Goal: Information Seeking & Learning: Check status

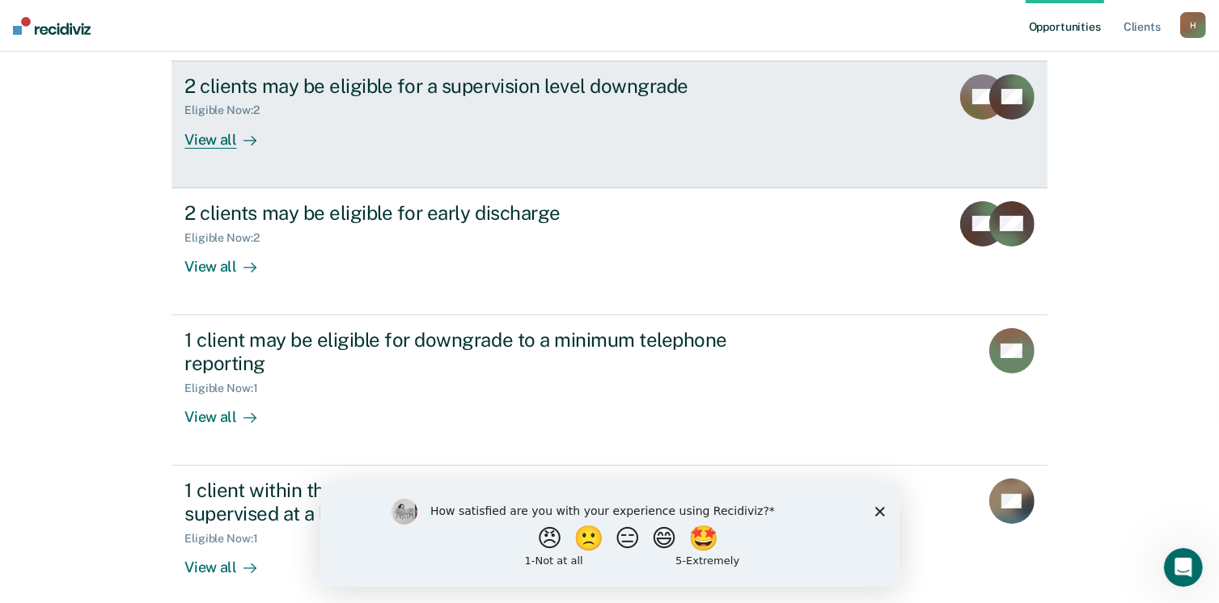
scroll to position [193, 0]
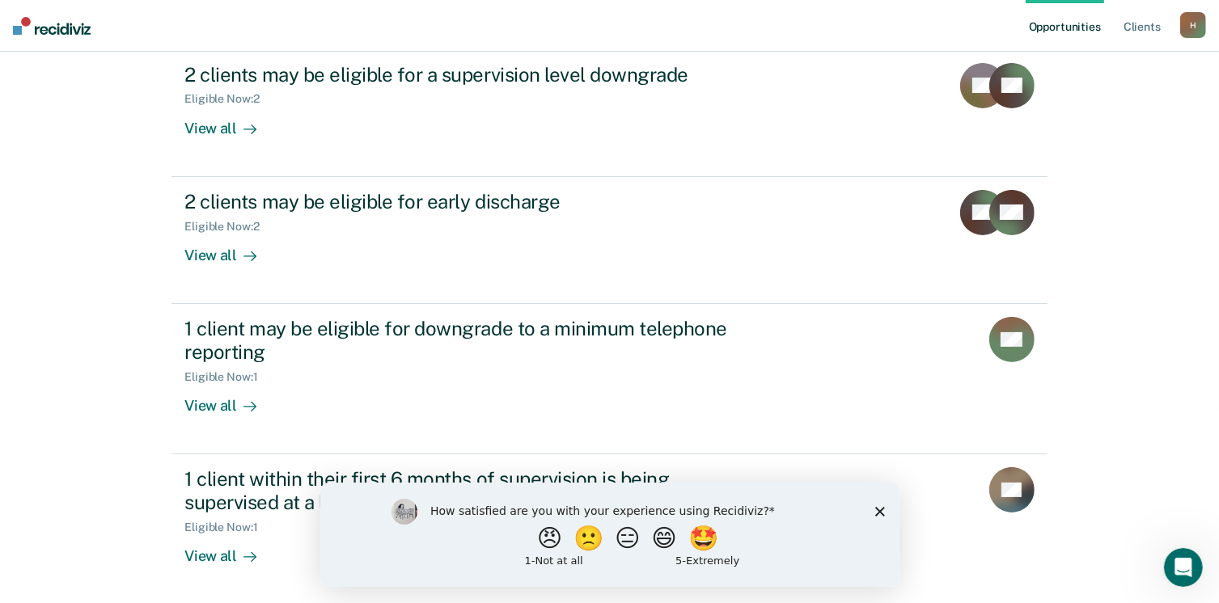
click at [871, 510] on div "How satisfied are you with your experience using Recidiviz? 😠 🙁 😑 😄 🤩 1 - Not a…" at bounding box center [609, 534] width 579 height 104
click at [878, 507] on icon "Close survey" at bounding box center [879, 511] width 10 height 10
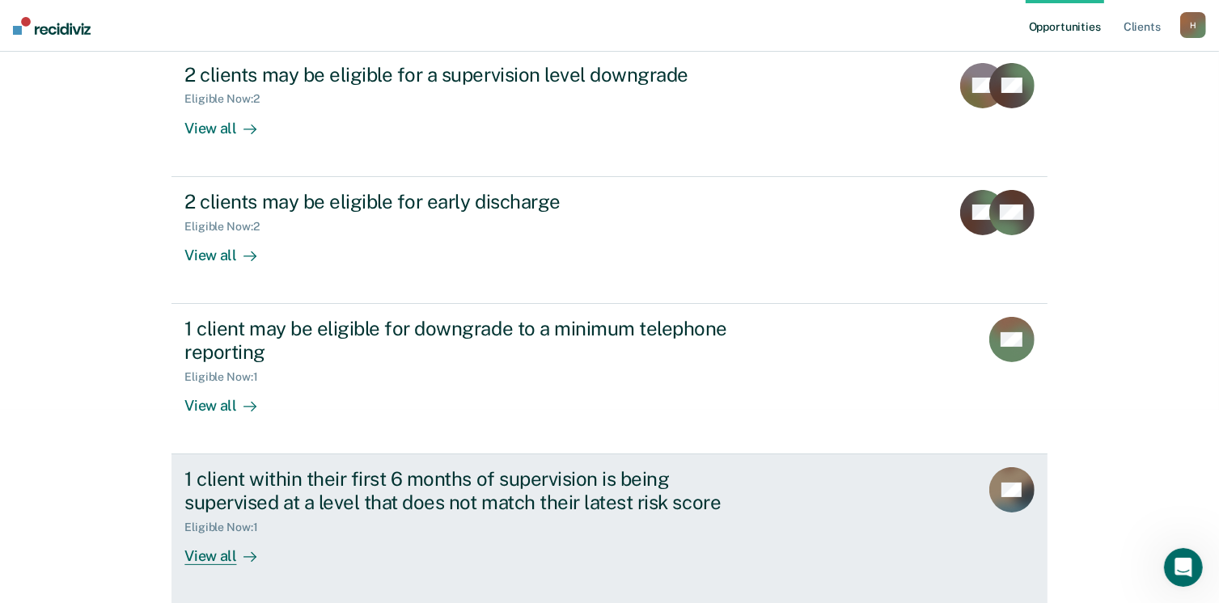
click at [225, 554] on div "View all" at bounding box center [229, 550] width 91 height 32
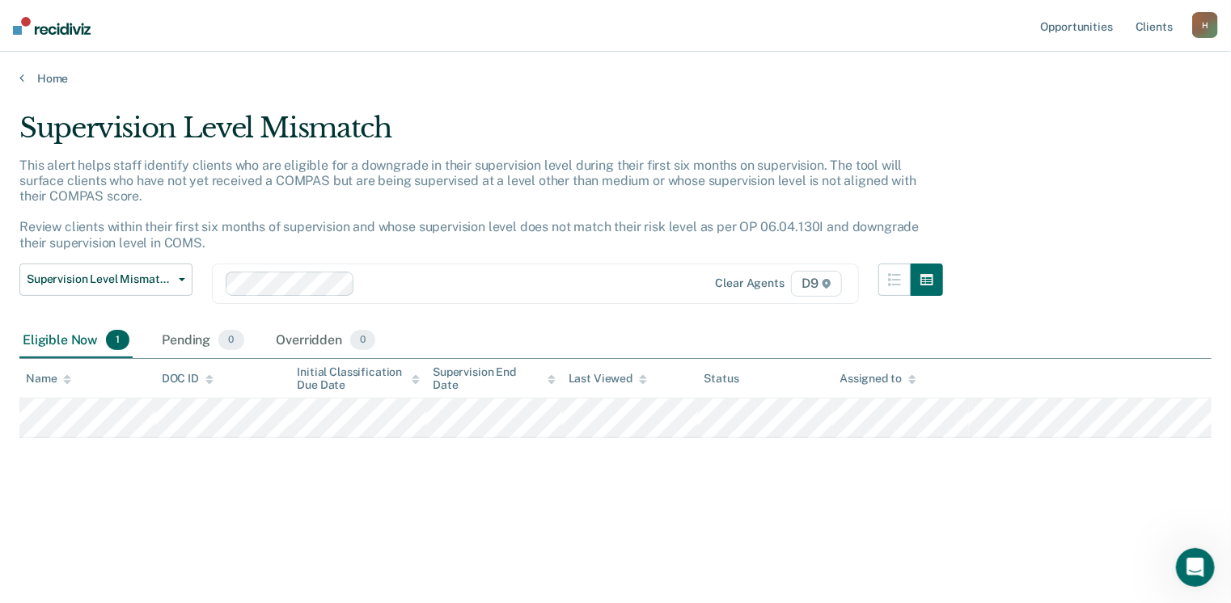
click at [13, 75] on div "Home" at bounding box center [615, 69] width 1231 height 34
click at [24, 78] on link "Home" at bounding box center [615, 78] width 1192 height 15
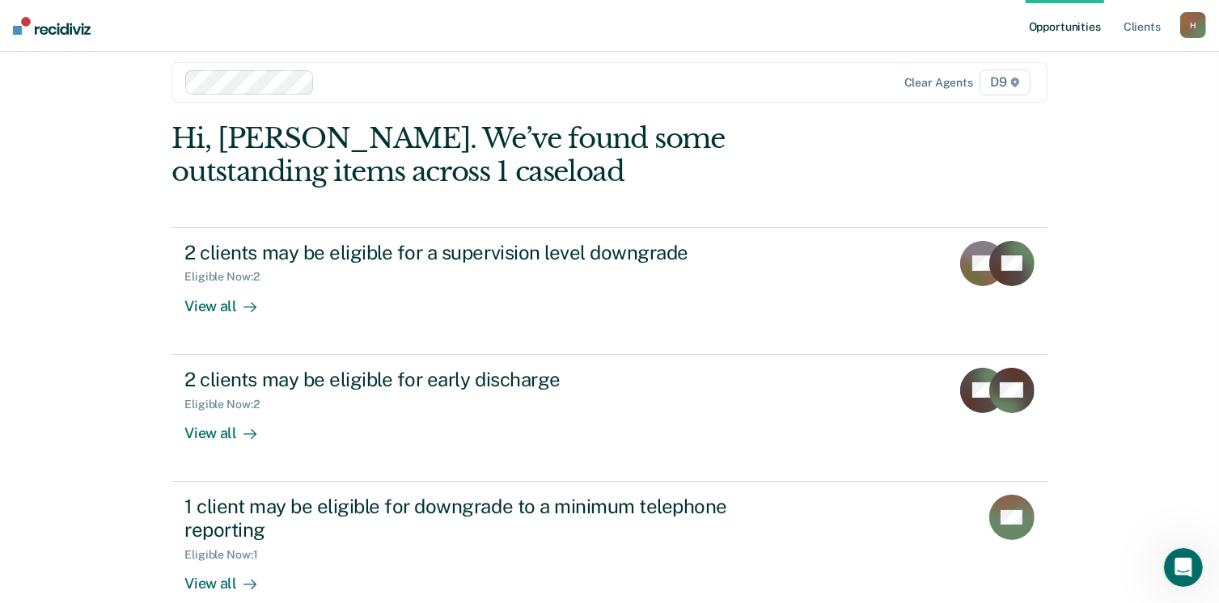
scroll to position [258, 0]
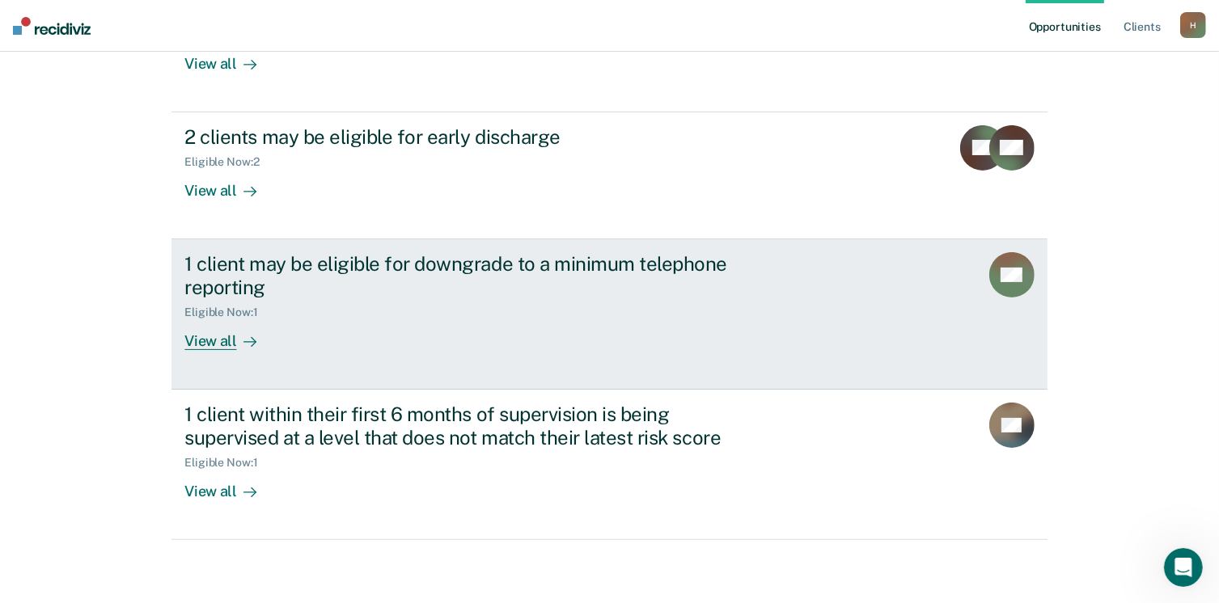
click at [210, 332] on div "View all" at bounding box center [229, 335] width 91 height 32
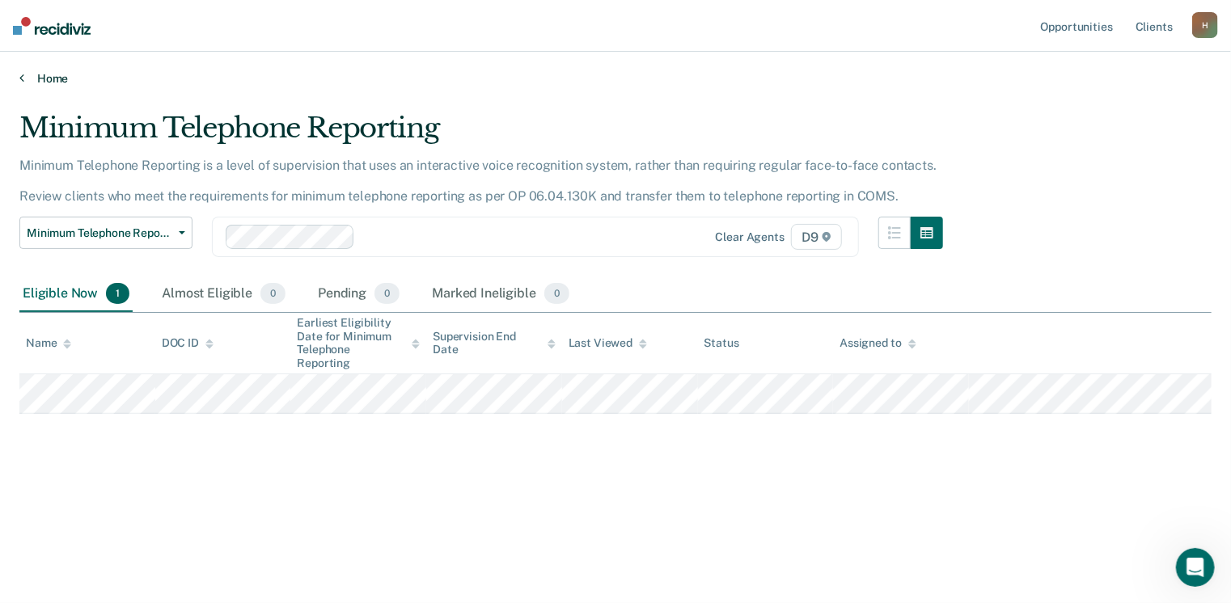
click at [19, 78] on icon at bounding box center [21, 77] width 5 height 13
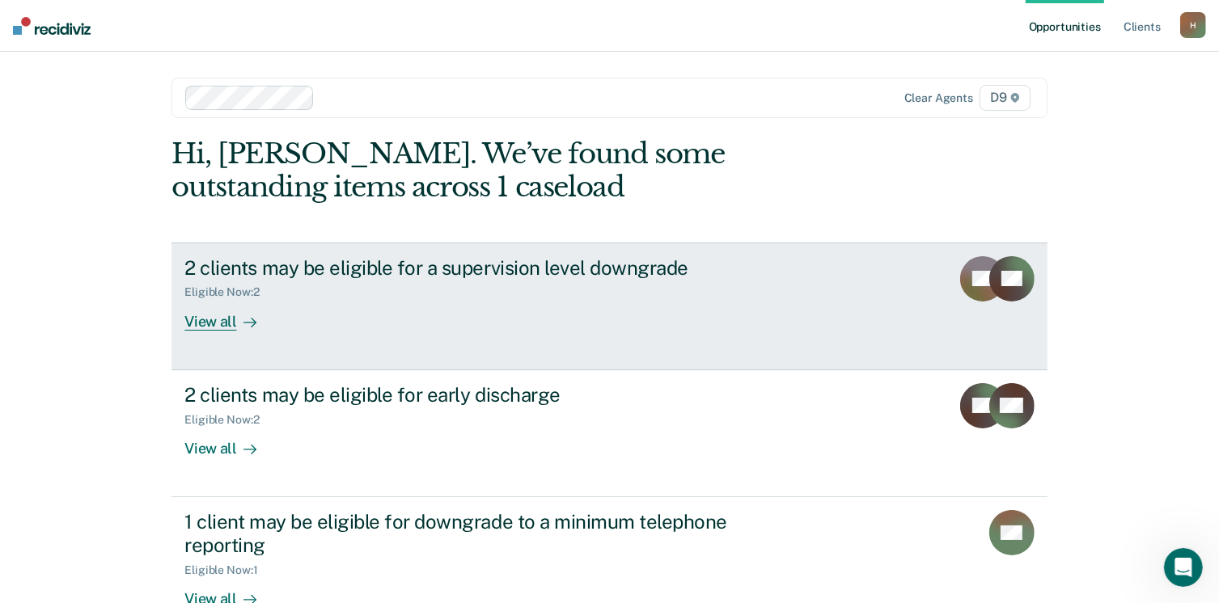
click at [220, 320] on div "View all" at bounding box center [229, 315] width 91 height 32
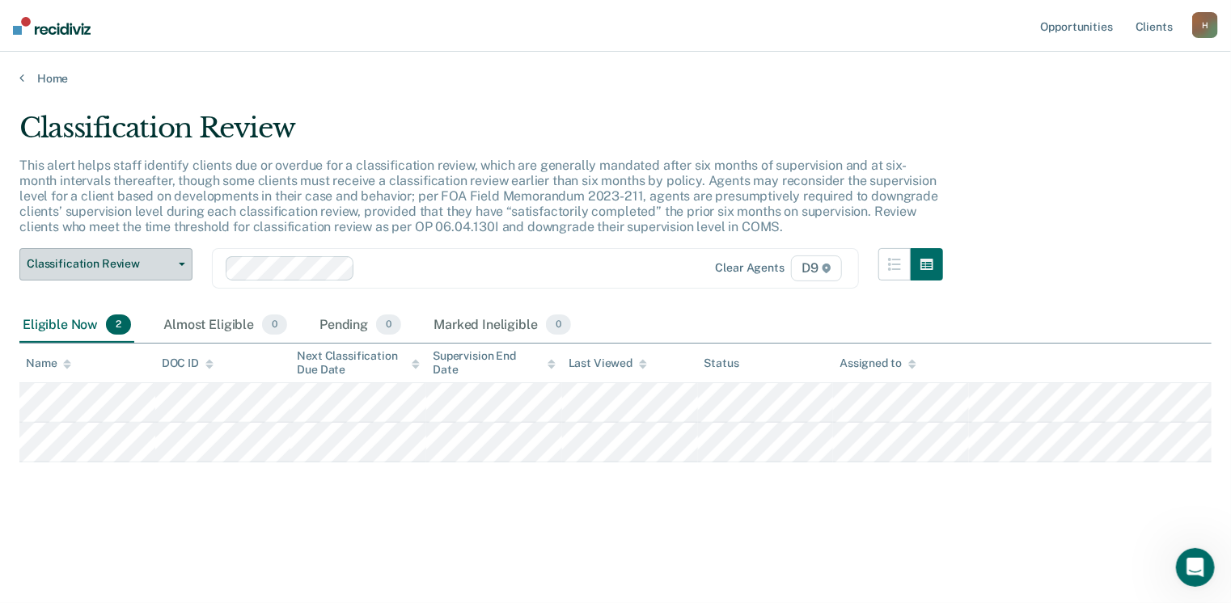
click at [183, 263] on icon "button" at bounding box center [182, 264] width 6 height 3
click at [417, 76] on link "Home" at bounding box center [615, 78] width 1192 height 15
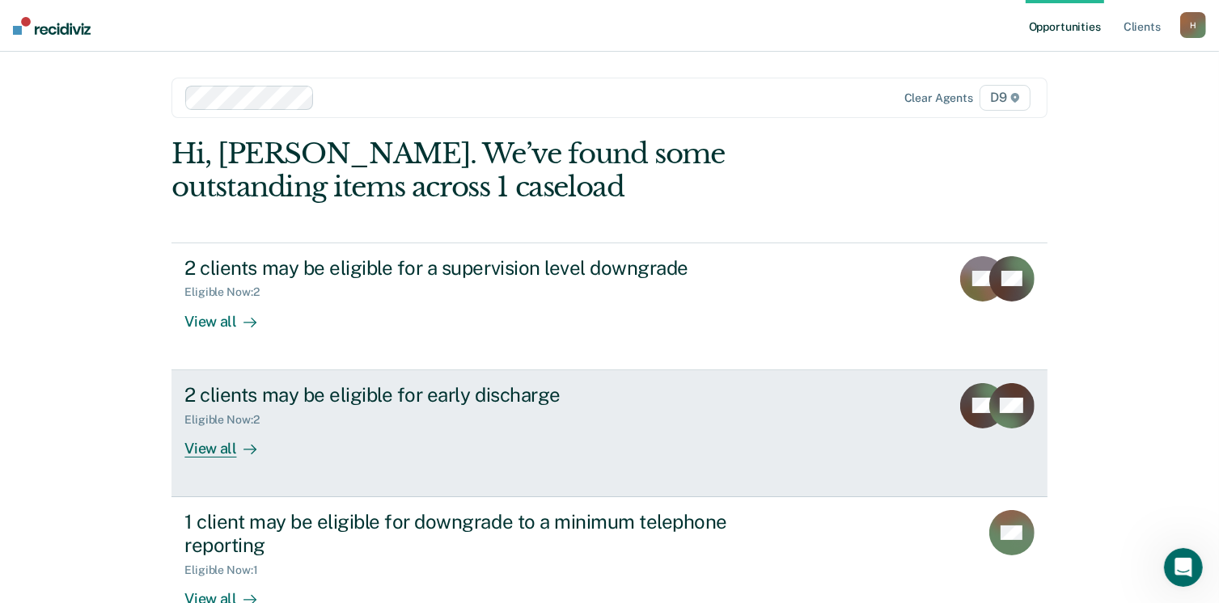
click at [485, 396] on div "2 clients may be eligible for early discharge" at bounding box center [468, 394] width 568 height 23
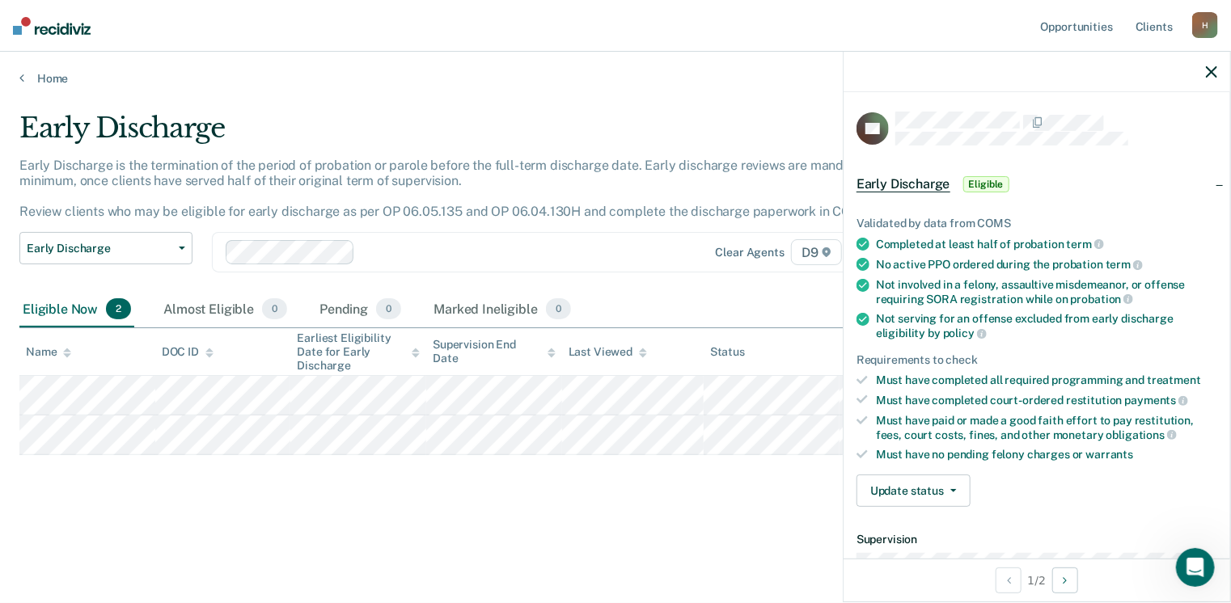
click at [721, 517] on div "Early Discharge Early Discharge is the termination of the period of probation o…" at bounding box center [615, 323] width 1192 height 422
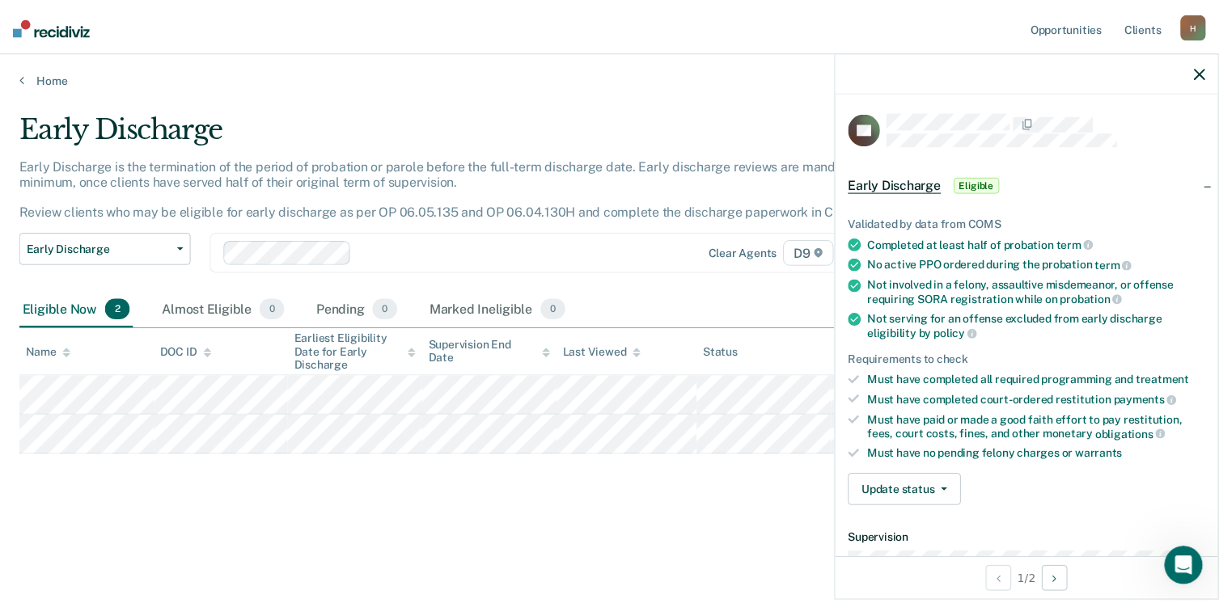
scroll to position [243, 0]
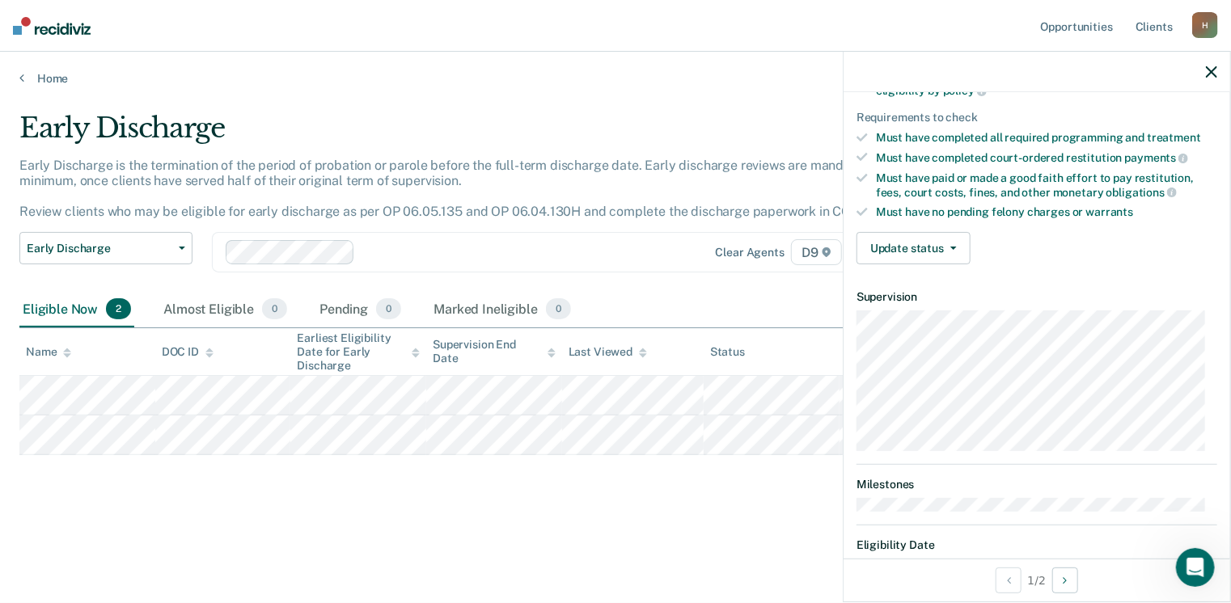
click at [1217, 70] on icon "button" at bounding box center [1211, 71] width 11 height 11
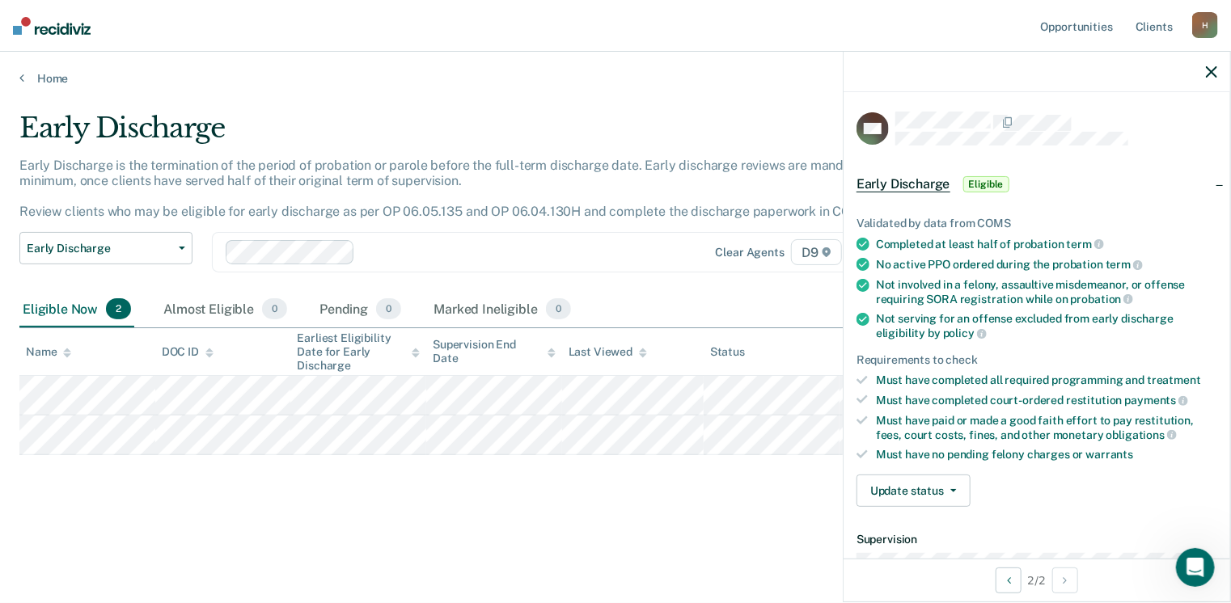
click at [1213, 66] on button "button" at bounding box center [1211, 72] width 11 height 14
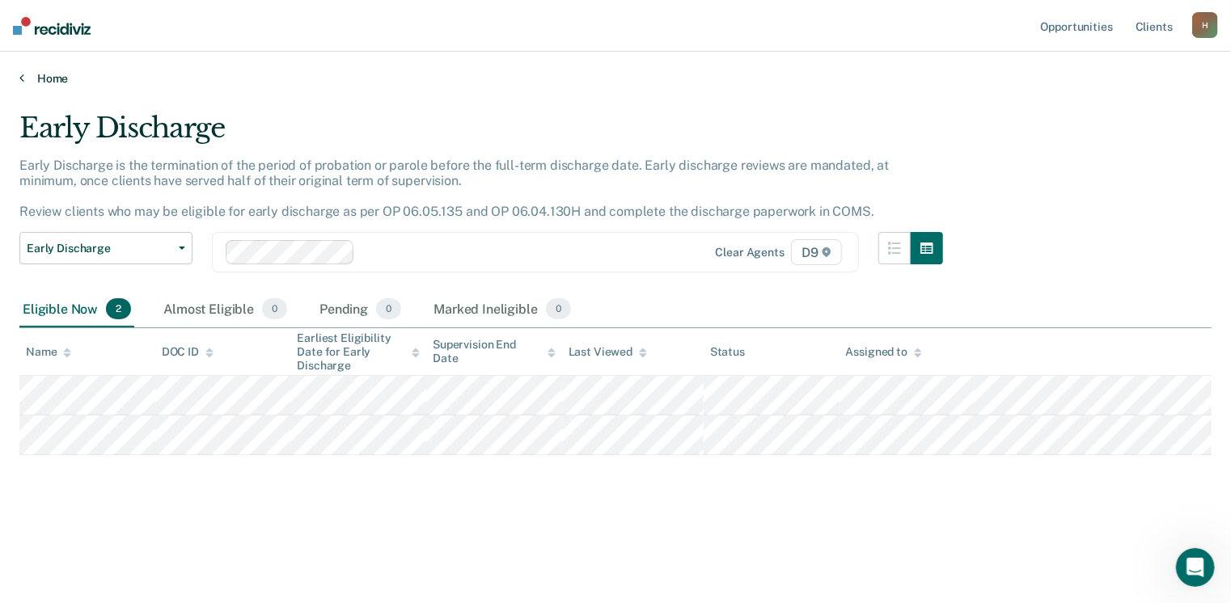
click at [25, 78] on link "Home" at bounding box center [615, 78] width 1192 height 15
